Goal: Task Accomplishment & Management: Manage account settings

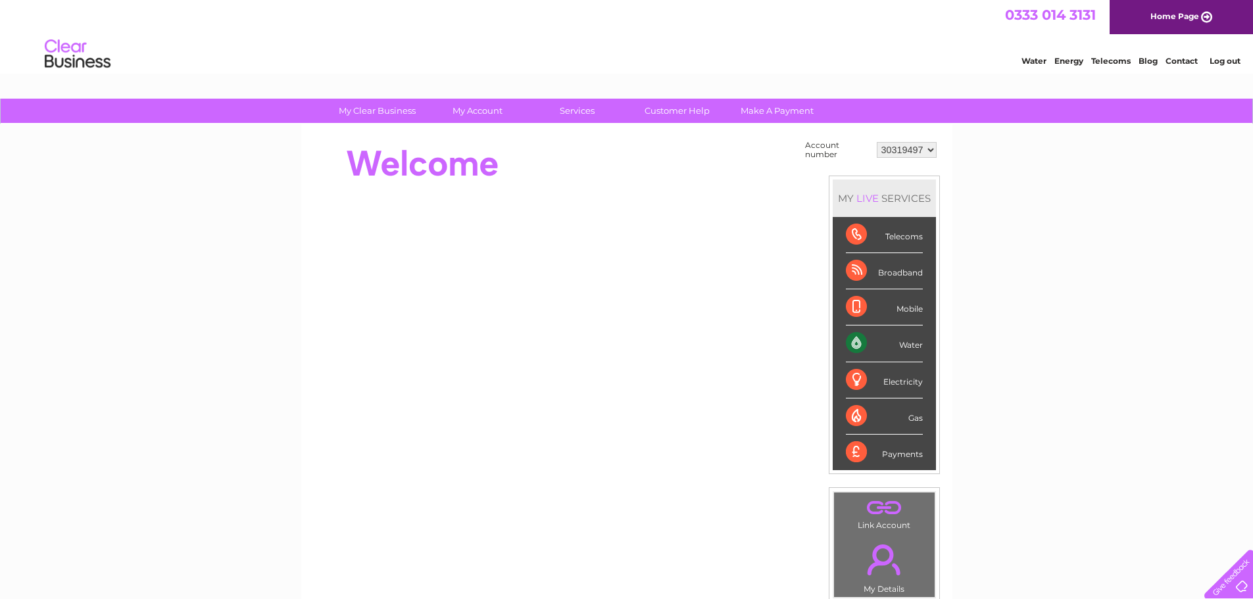
click at [883, 337] on div "Water" at bounding box center [884, 343] width 77 height 36
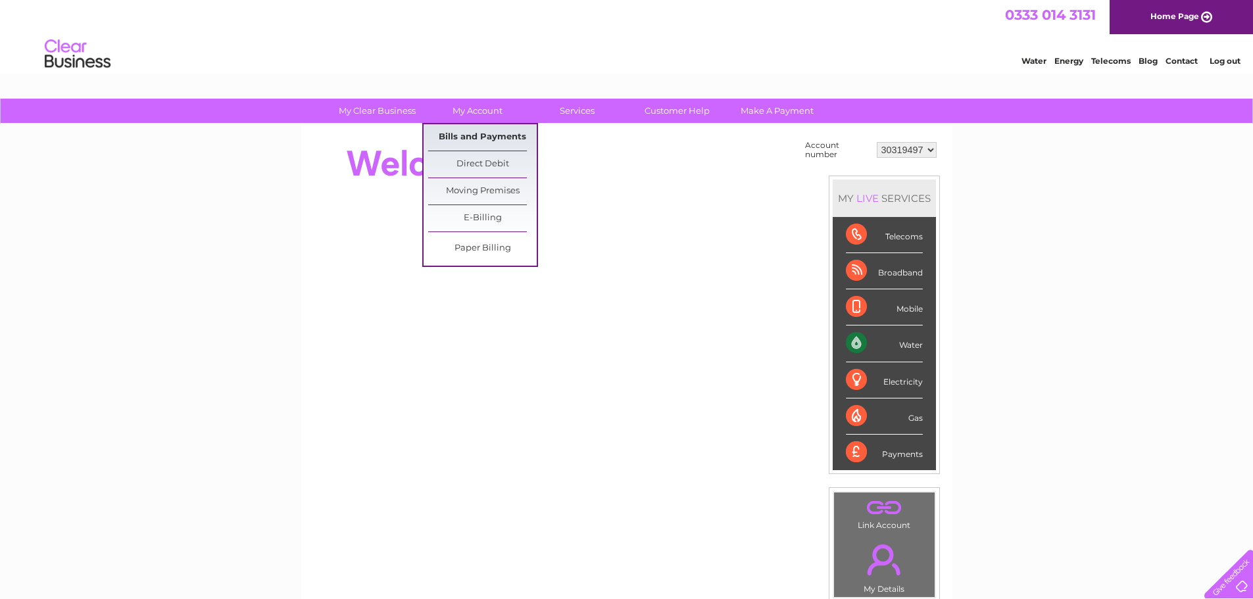
click at [481, 131] on link "Bills and Payments" at bounding box center [482, 137] width 108 height 26
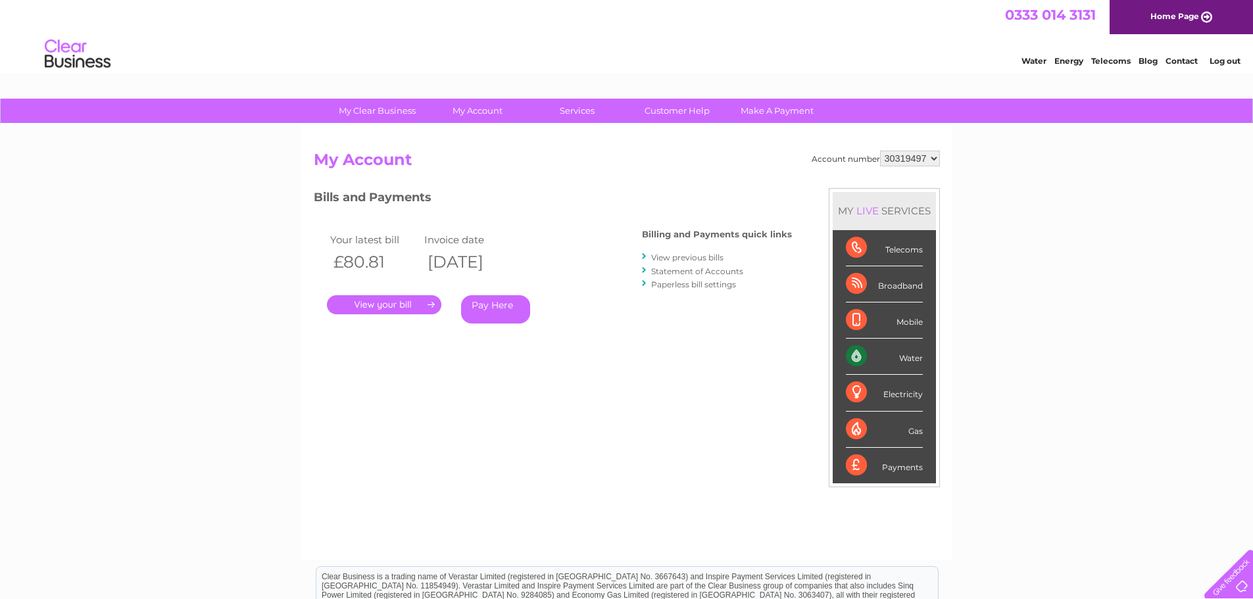
click at [660, 260] on link "View previous bills" at bounding box center [687, 258] width 72 height 10
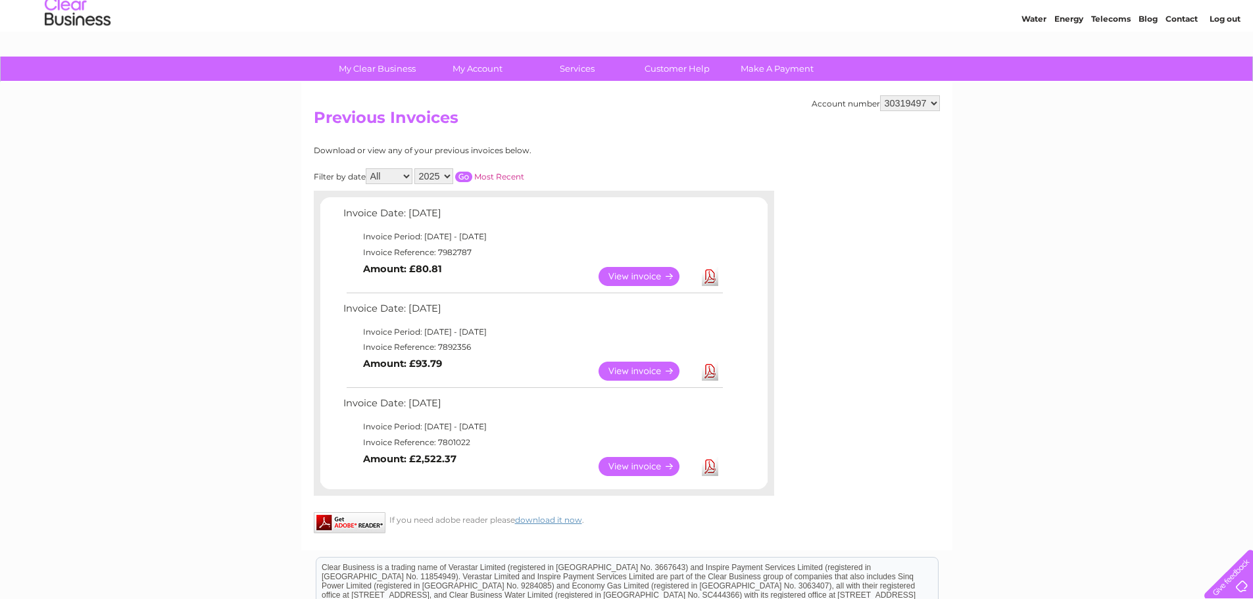
scroll to position [66, 0]
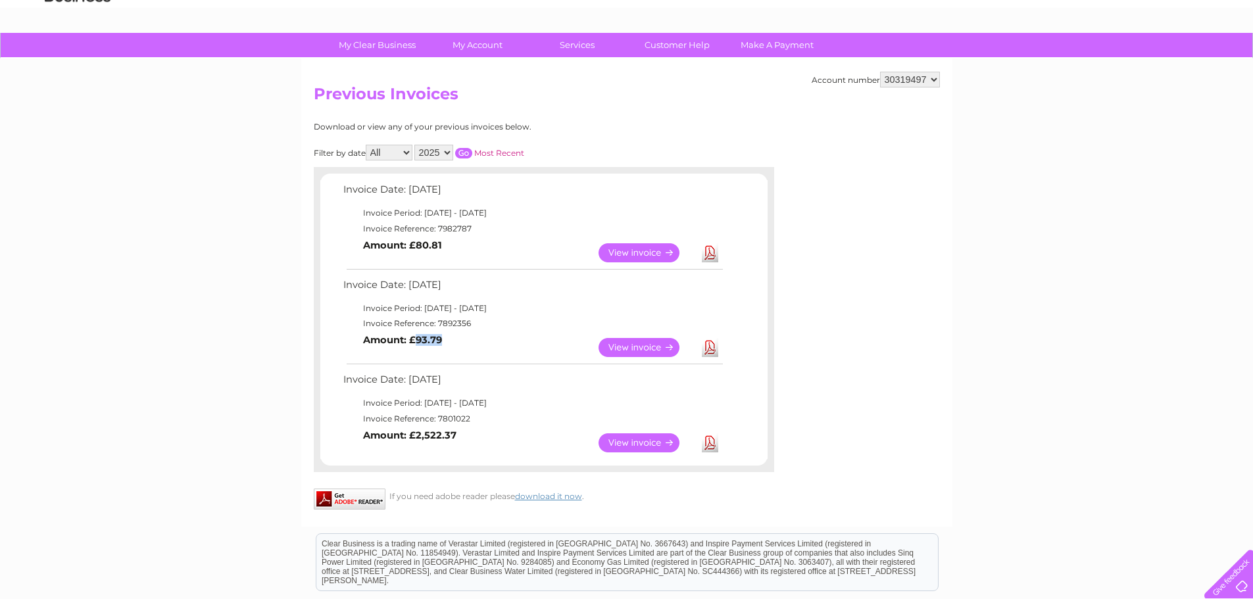
drag, startPoint x: 449, startPoint y: 337, endPoint x: 414, endPoint y: 340, distance: 35.7
click at [414, 340] on td "View Download Amount: £93.79" at bounding box center [532, 347] width 385 height 32
click at [642, 439] on link "View" at bounding box center [646, 442] width 97 height 19
click at [644, 335] on td "View" at bounding box center [646, 348] width 103 height 26
click at [639, 351] on link "View" at bounding box center [646, 347] width 97 height 19
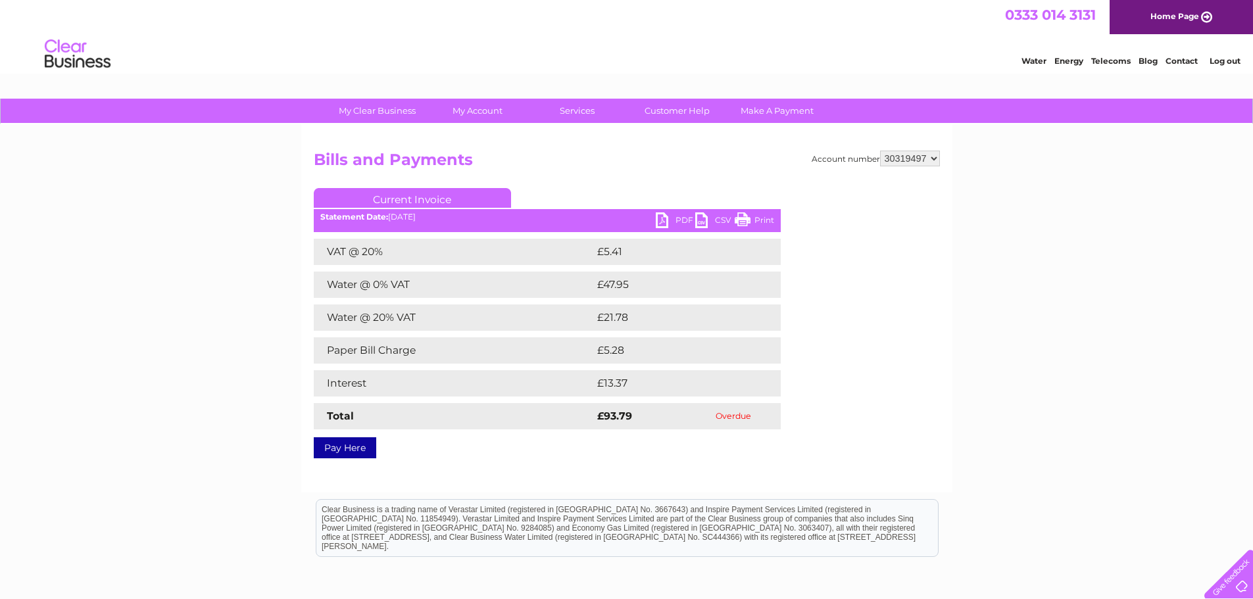
click at [639, 351] on td "£5.28" at bounding box center [672, 350] width 156 height 26
drag, startPoint x: 329, startPoint y: 352, endPoint x: 421, endPoint y: 356, distance: 92.2
click at [421, 356] on td "Paper Bill Charge" at bounding box center [454, 350] width 280 height 26
click at [187, 154] on div "My Clear Business Login Details My Details My Preferences Link Account My Accou…" at bounding box center [626, 408] width 1253 height 619
